Goal: Browse casually

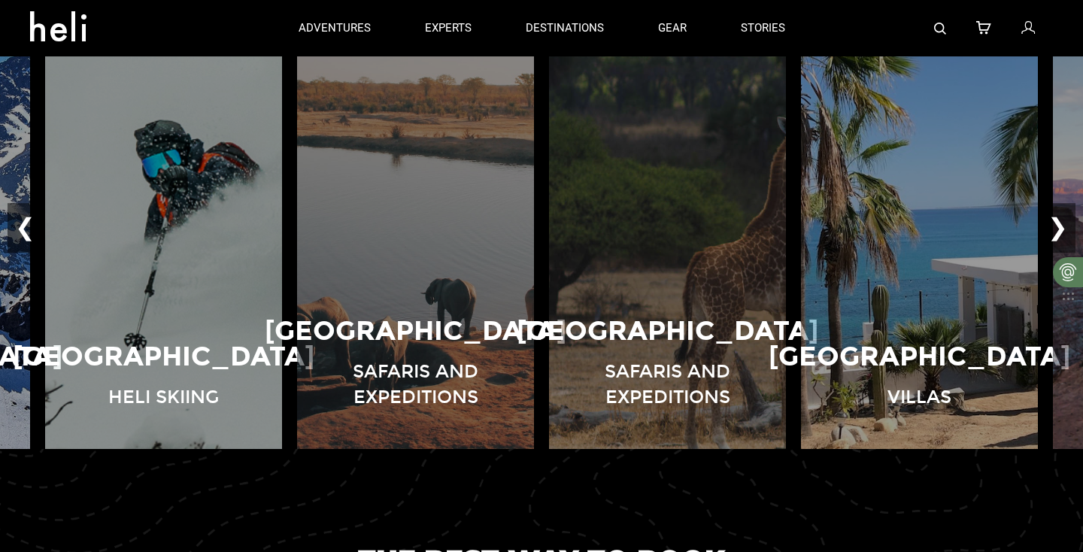
scroll to position [1065, 0]
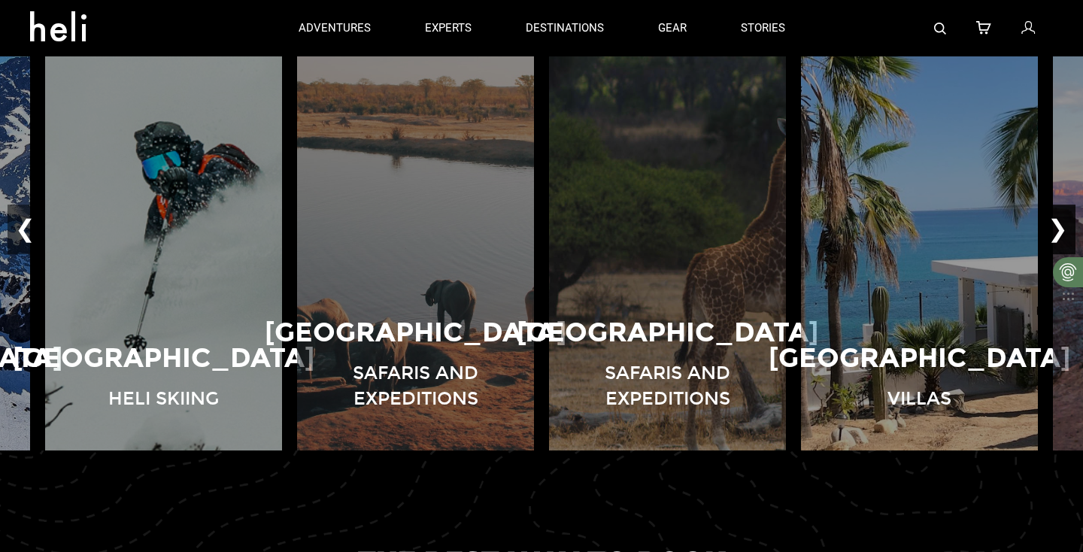
click at [1067, 220] on button "❯" at bounding box center [1058, 230] width 35 height 50
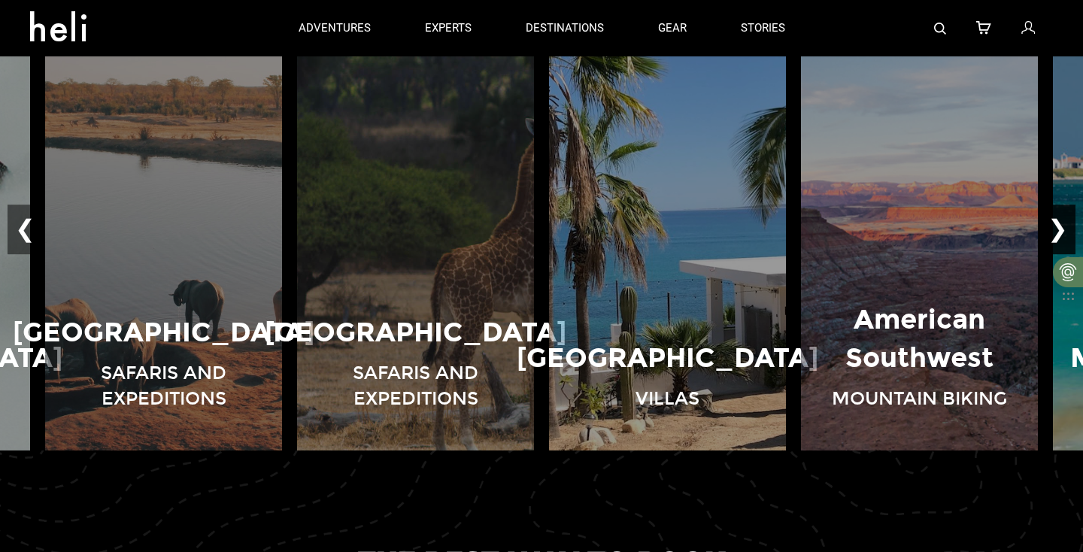
click at [1067, 220] on button "❯" at bounding box center [1058, 230] width 35 height 50
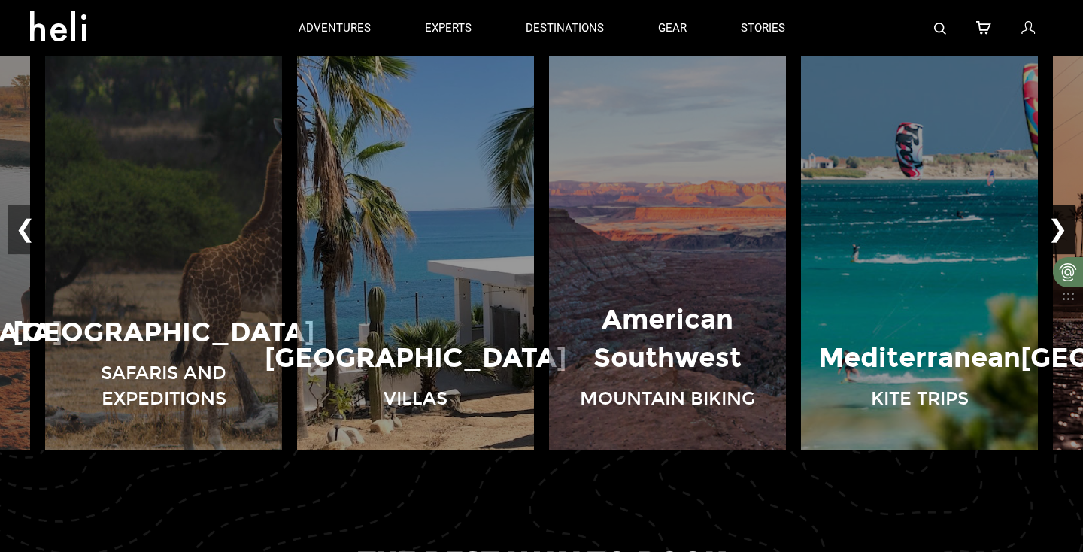
click at [1067, 220] on button "❯" at bounding box center [1058, 230] width 35 height 50
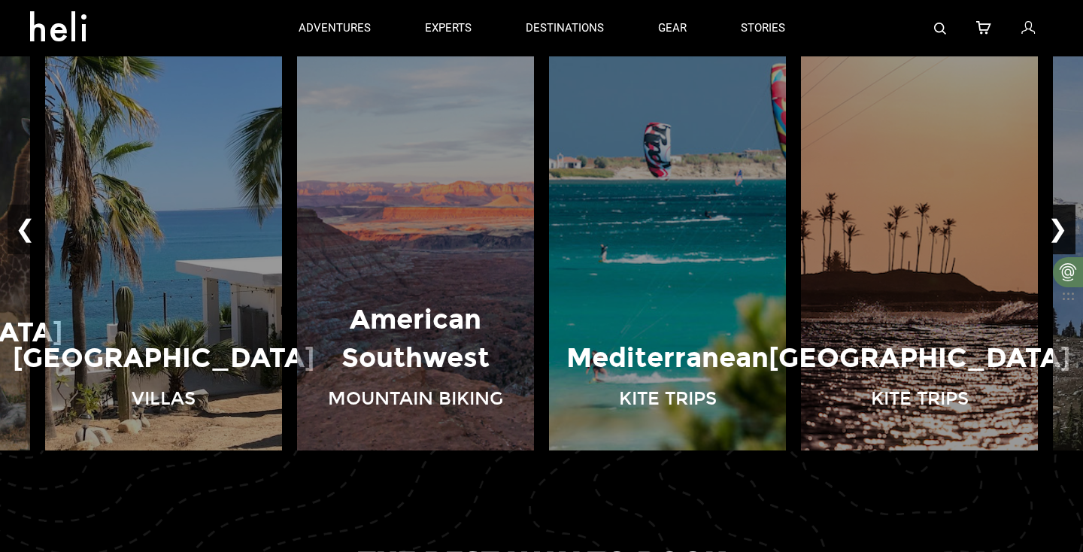
click at [1067, 220] on button "❯" at bounding box center [1058, 230] width 35 height 50
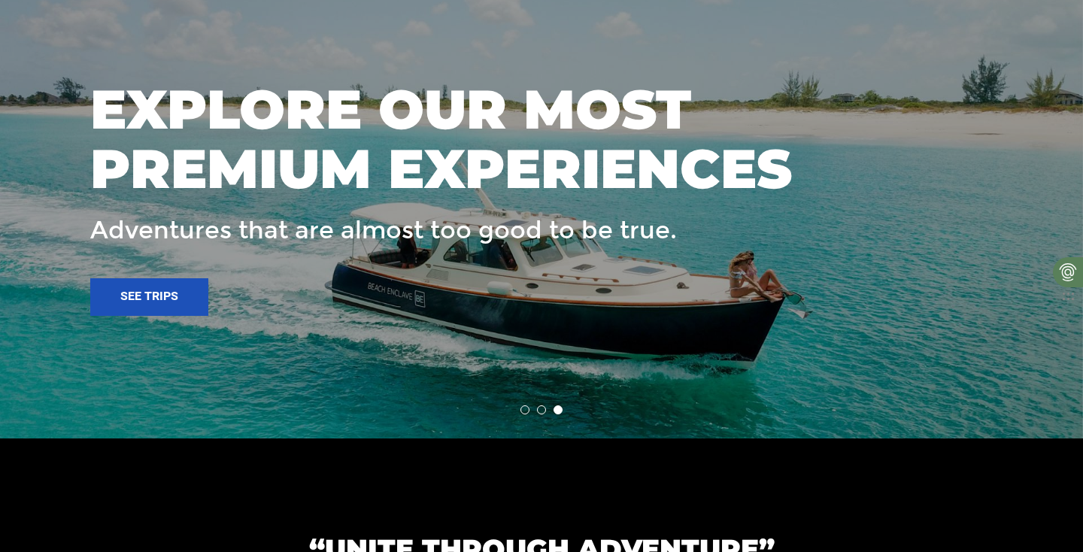
scroll to position [2182, 0]
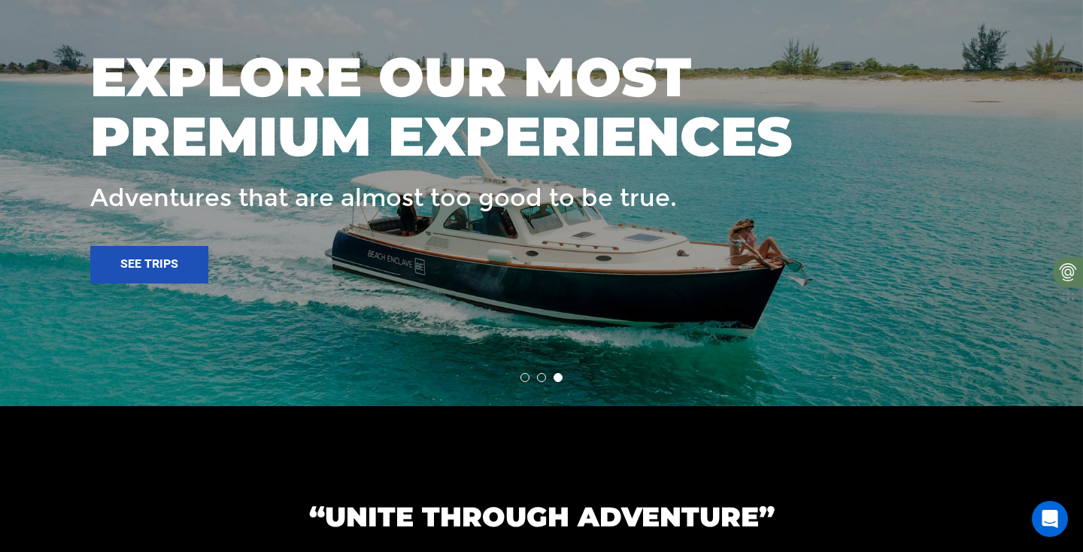
click at [525, 379] on li at bounding box center [525, 377] width 9 height 9
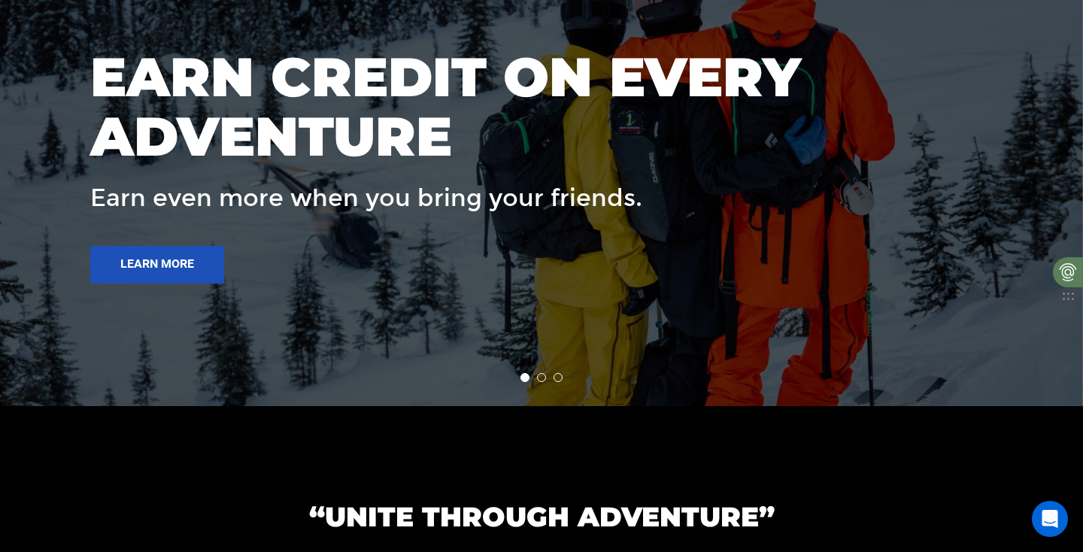
click at [540, 375] on li at bounding box center [541, 377] width 9 height 9
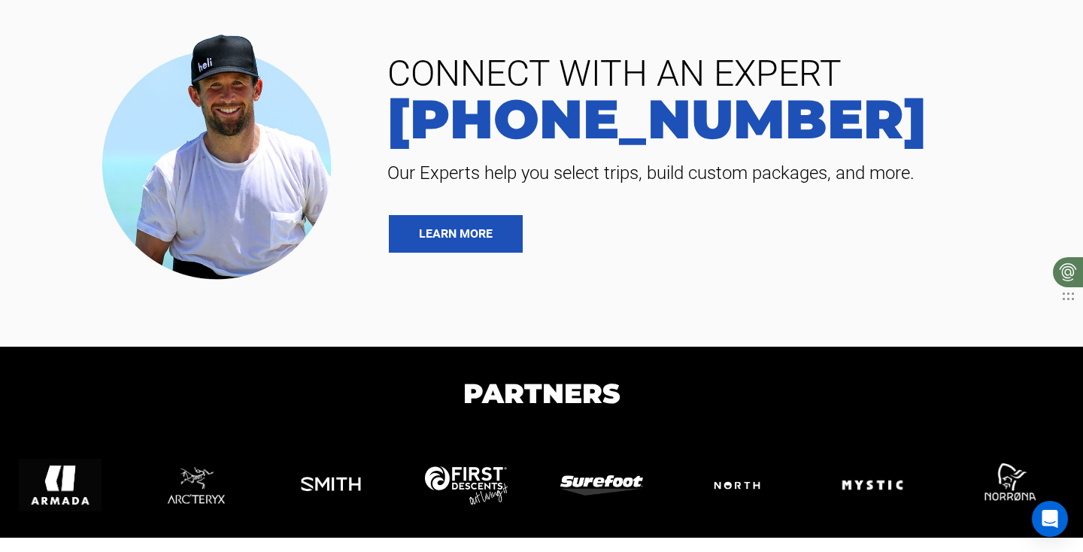
scroll to position [3307, 0]
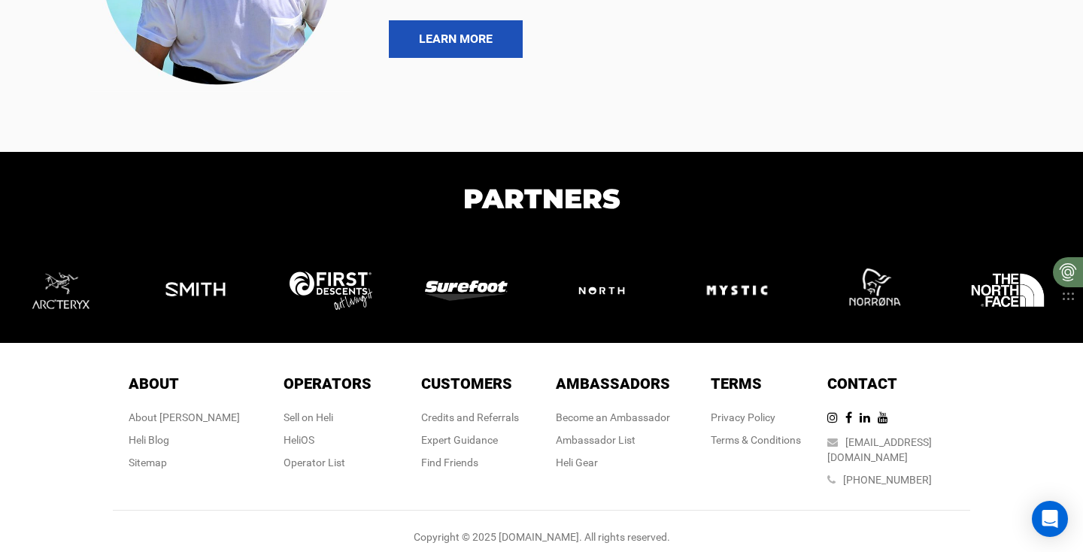
click at [71, 292] on img at bounding box center [68, 291] width 98 height 86
